Goal: Information Seeking & Learning: Learn about a topic

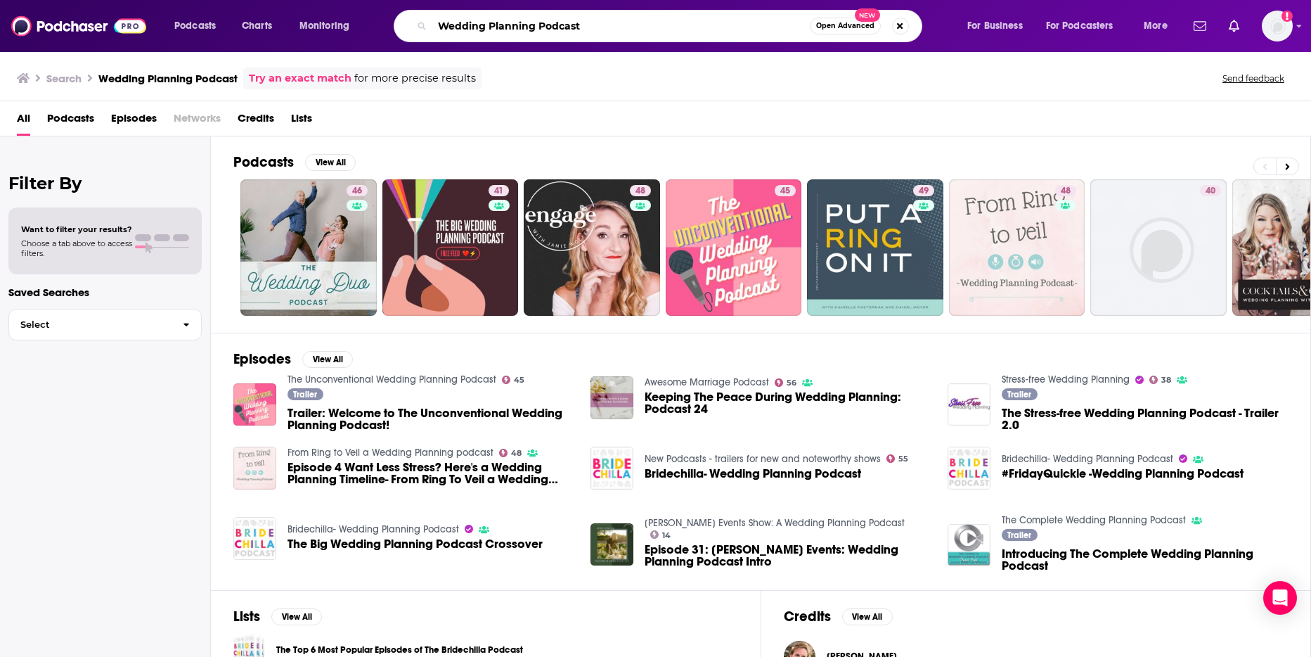
click at [580, 25] on input "Wedding Planning Podcast" at bounding box center [621, 26] width 378 height 22
click at [439, 27] on input "Wedding Planning Podcast"" at bounding box center [621, 26] width 378 height 22
type input ""Wedding Planning Podcast""
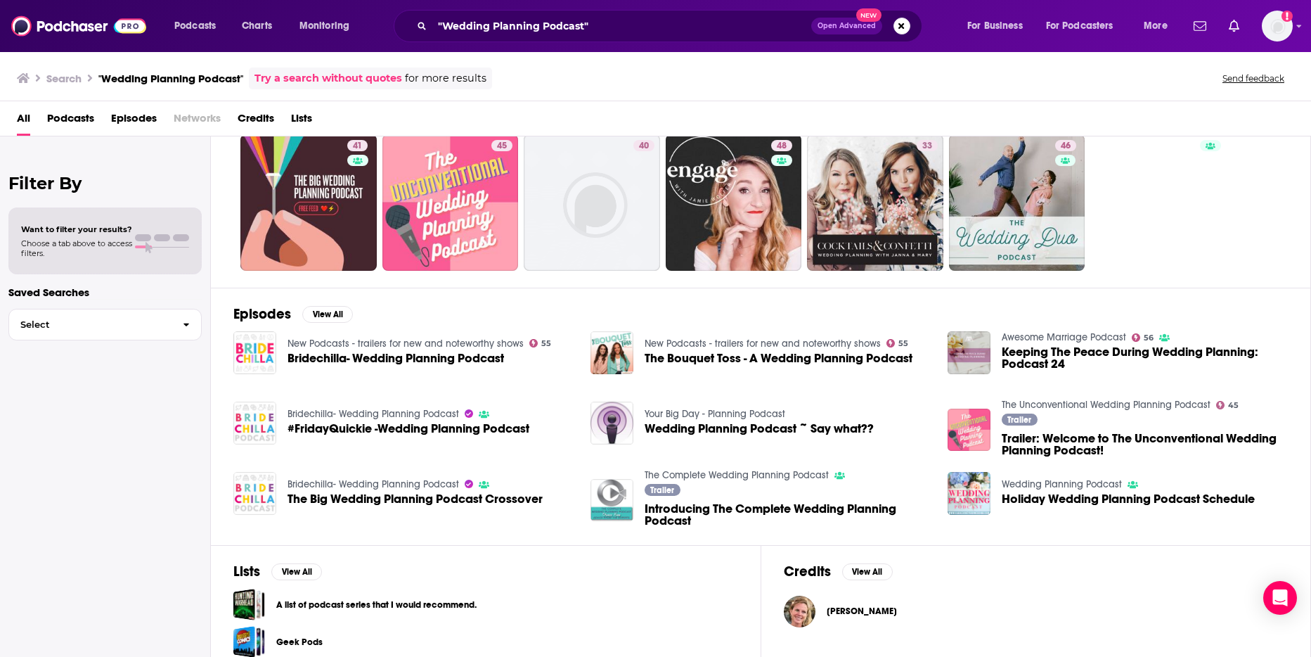
scroll to position [98, 0]
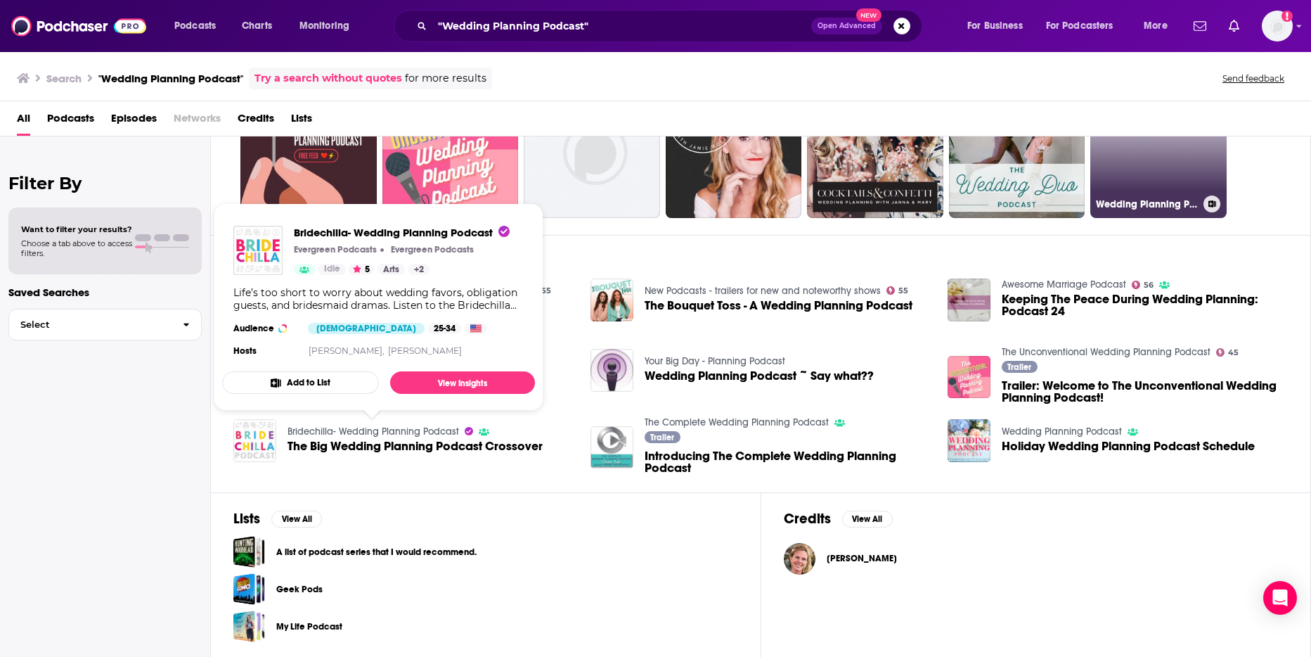
click at [1136, 170] on link "Wedding Planning Podcast" at bounding box center [1158, 150] width 136 height 136
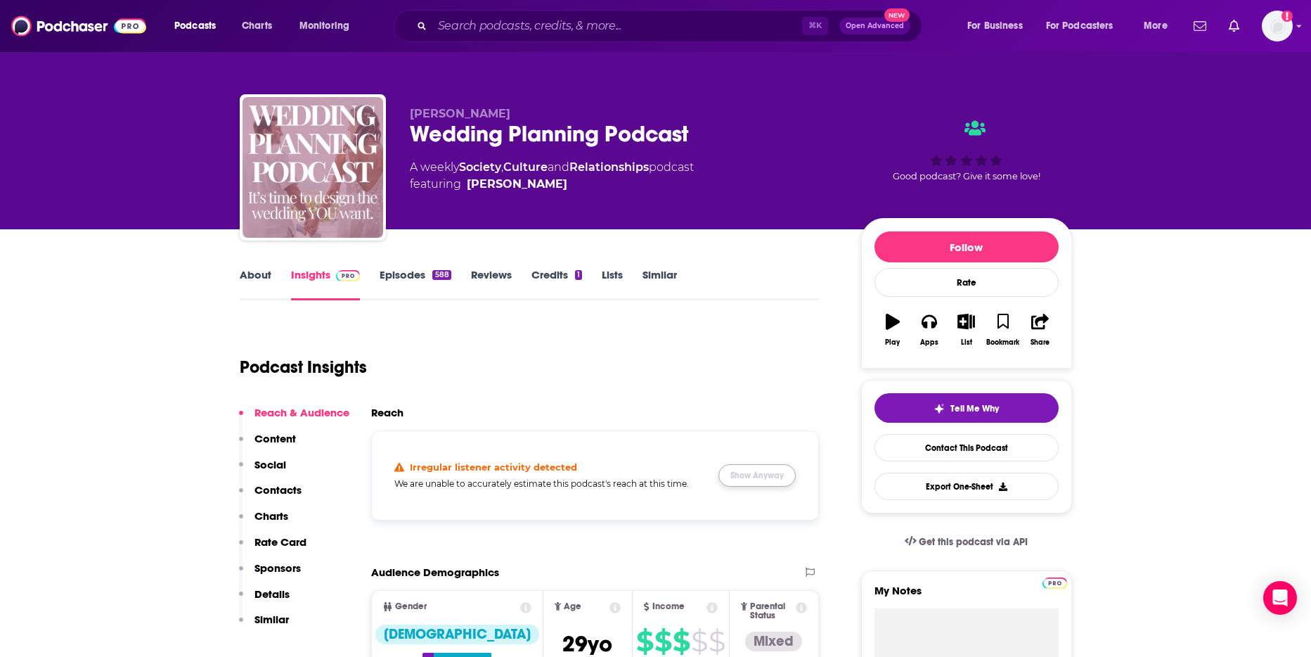
click at [763, 480] on button "Show Anyway" at bounding box center [756, 475] width 77 height 22
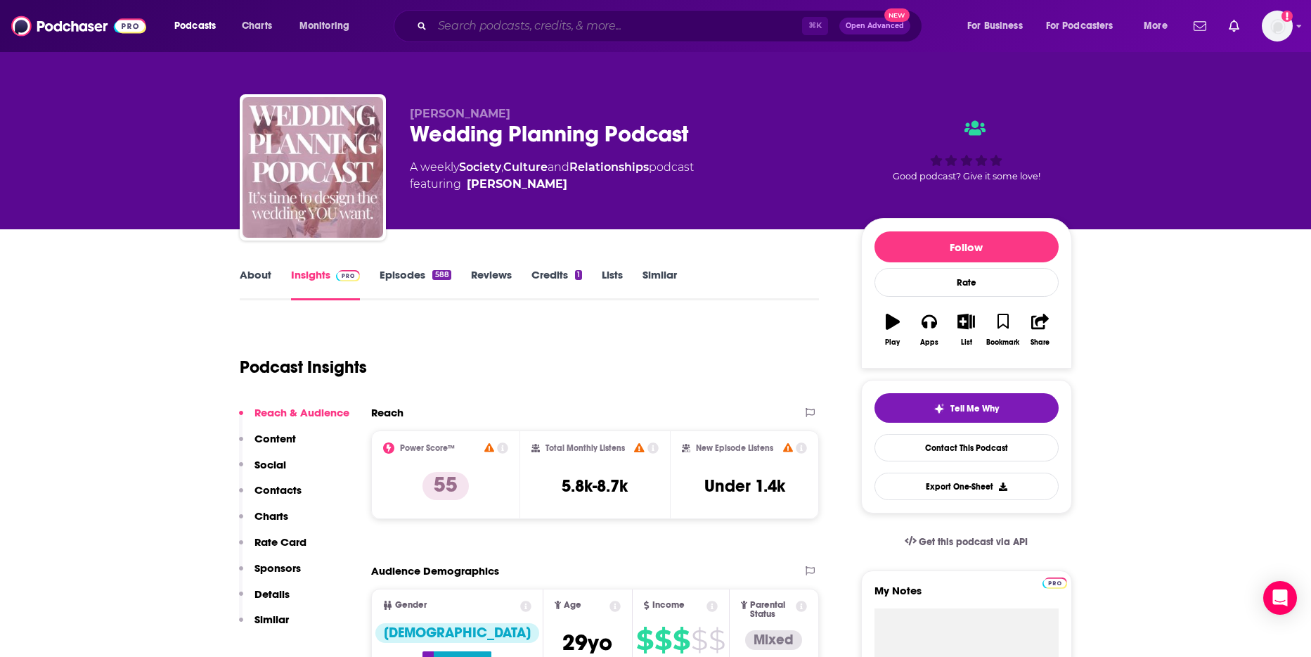
click at [561, 32] on input "Search podcasts, credits, & more..." at bounding box center [617, 26] width 370 height 22
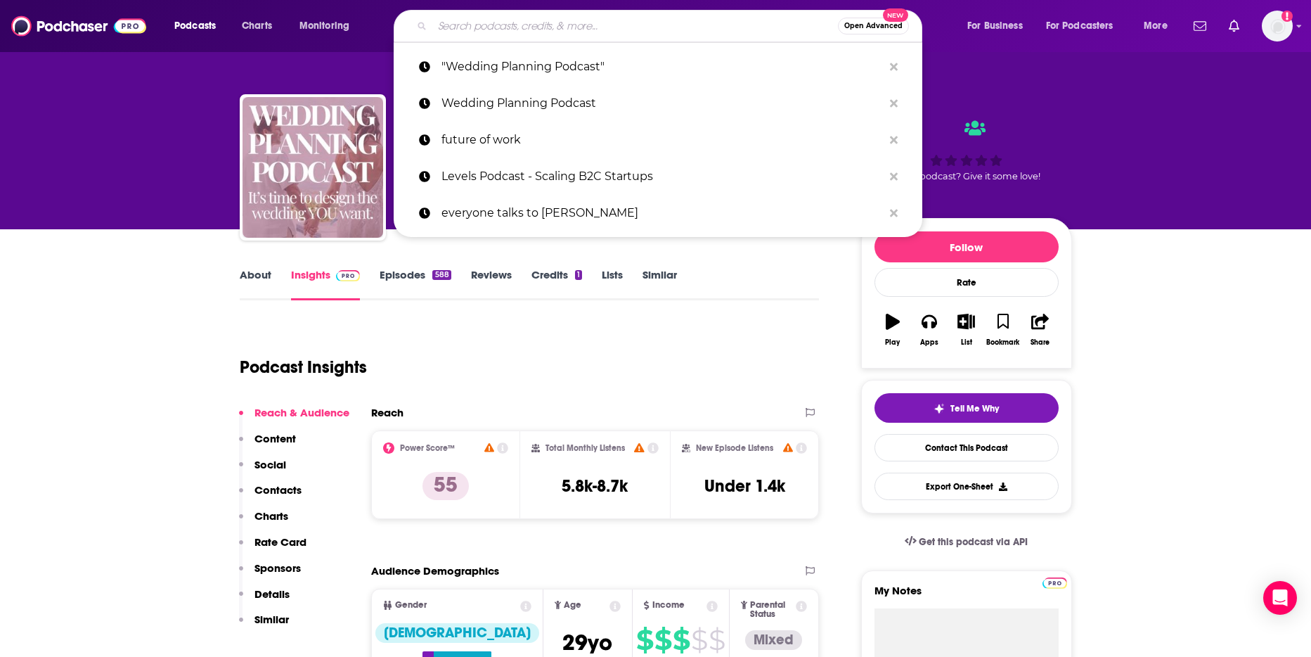
paste input "The [PERSON_NAME] Podcast"
type input "The [PERSON_NAME] Podcast"
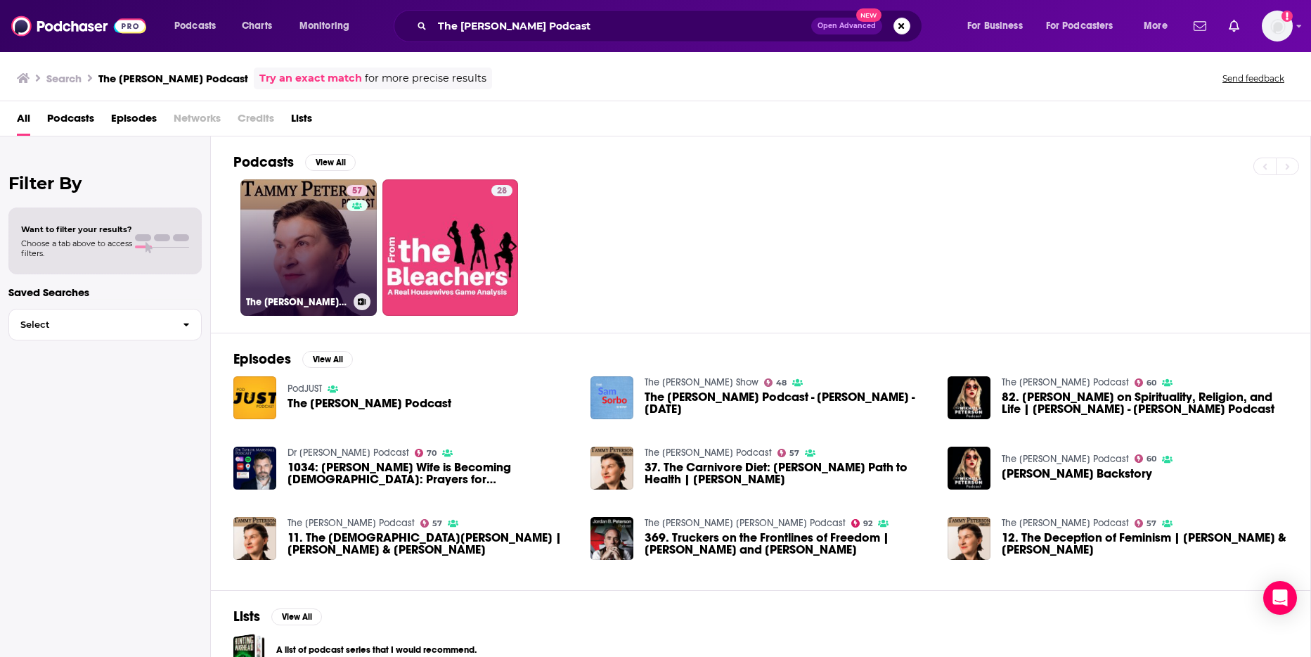
click at [297, 259] on link "57 The [PERSON_NAME] Podcast" at bounding box center [308, 247] width 136 height 136
